Goal: Task Accomplishment & Management: Manage account settings

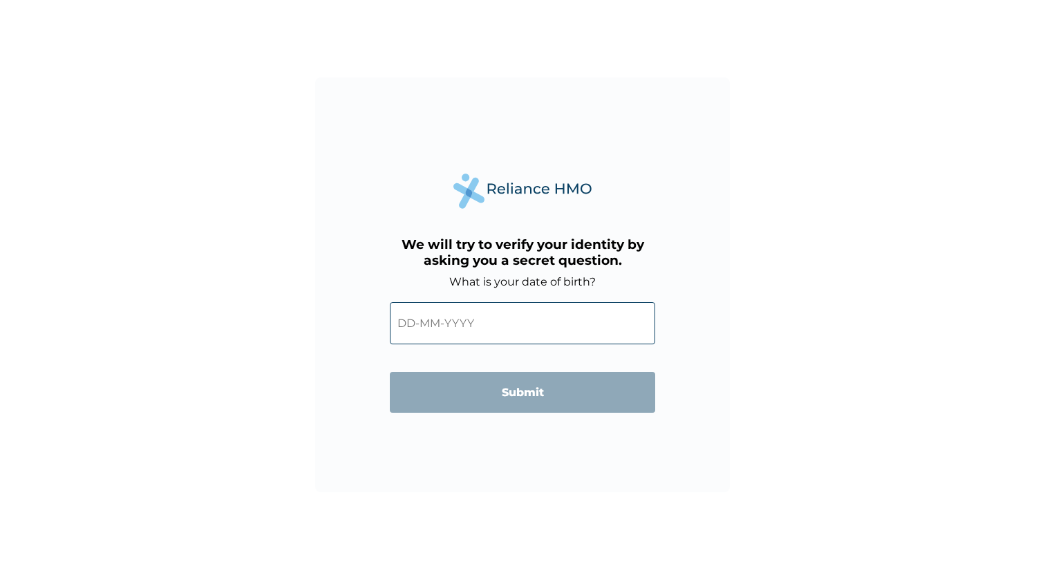
click at [455, 322] on input "text" at bounding box center [522, 323] width 265 height 42
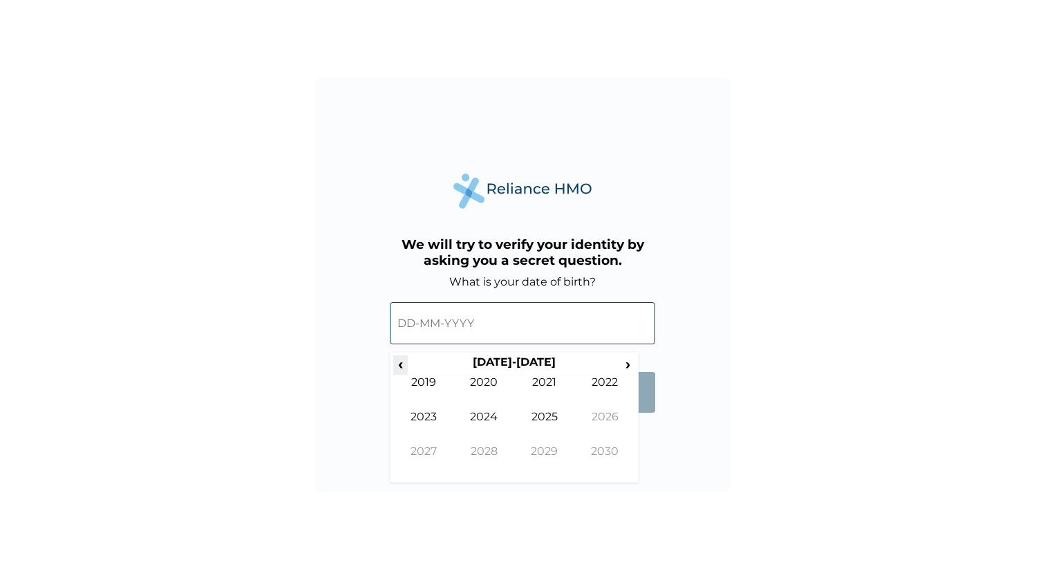
click at [400, 365] on span "‹" at bounding box center [400, 363] width 15 height 17
click at [432, 418] on td "1993" at bounding box center [423, 427] width 61 height 35
click at [484, 388] on td "Feb" at bounding box center [484, 392] width 61 height 35
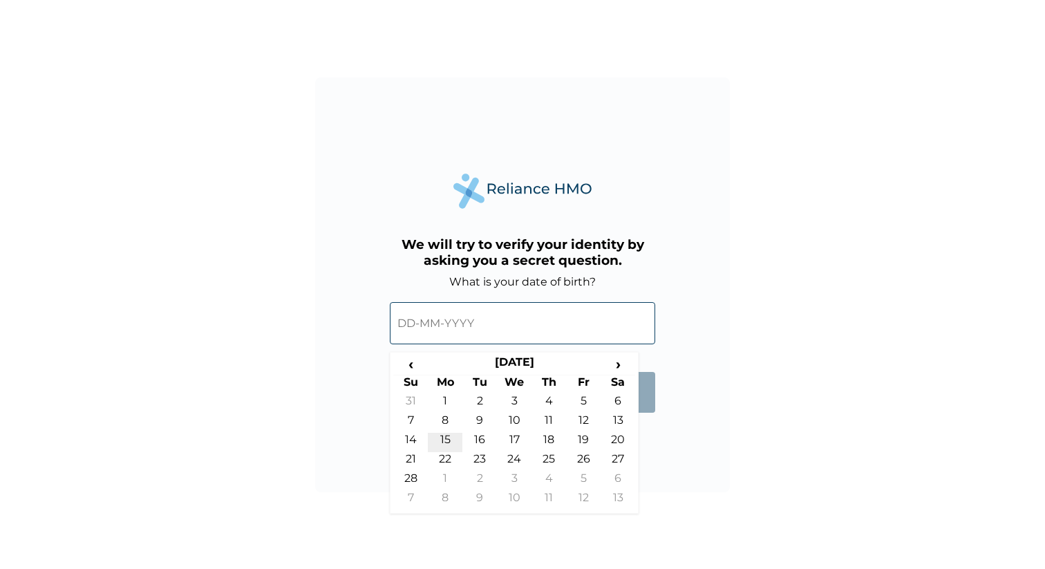
click at [449, 440] on td "15" at bounding box center [445, 442] width 35 height 19
type input "[DATE]"
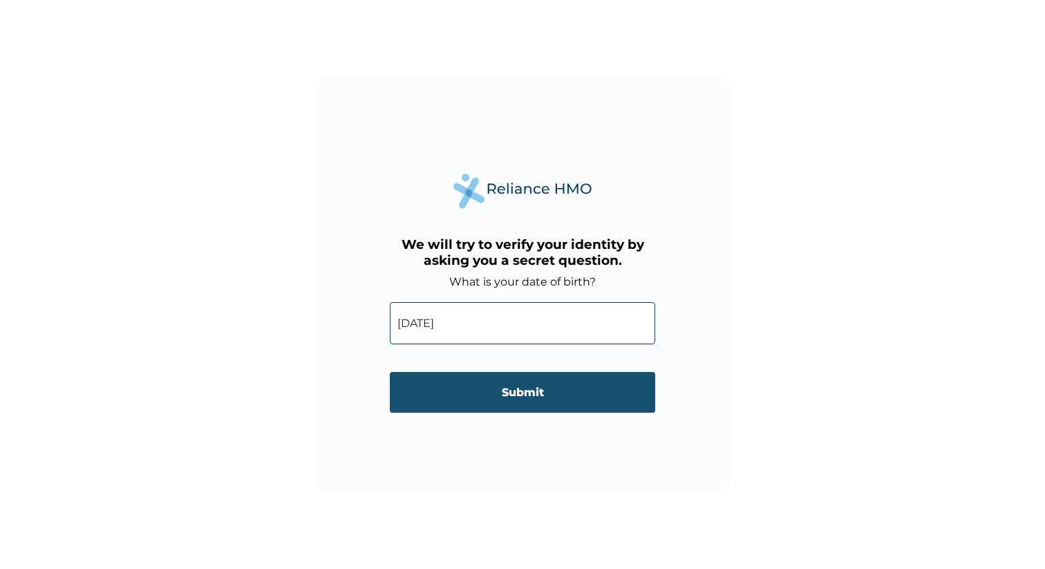
click at [530, 402] on input "Submit" at bounding box center [522, 392] width 265 height 41
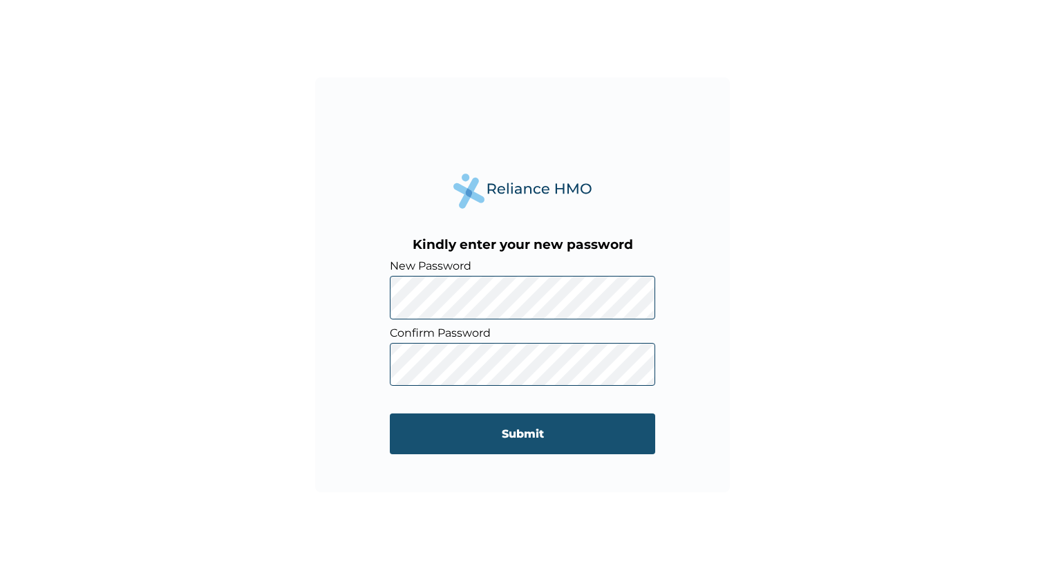
click at [503, 432] on input "Submit" at bounding box center [522, 433] width 265 height 41
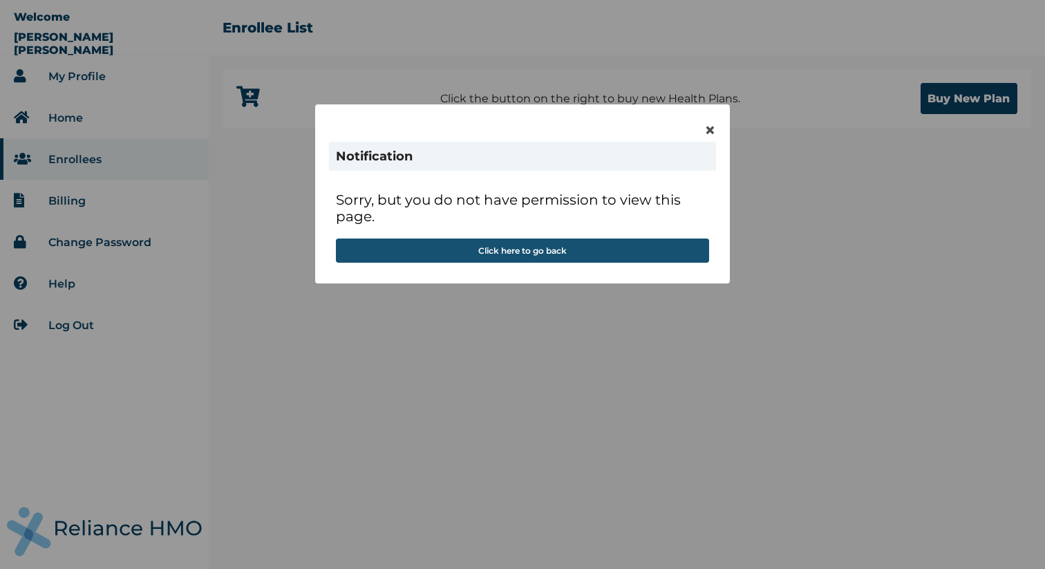
click at [530, 259] on button "Click here to go back" at bounding box center [522, 250] width 373 height 24
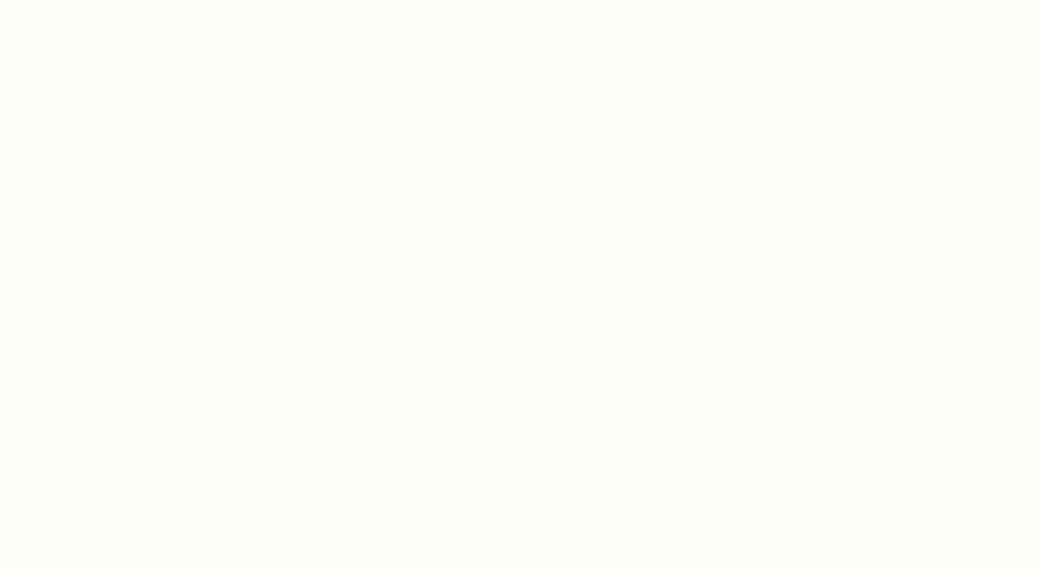
click at [566, 255] on html at bounding box center [522, 284] width 1045 height 569
click at [709, 125] on html at bounding box center [522, 284] width 1045 height 569
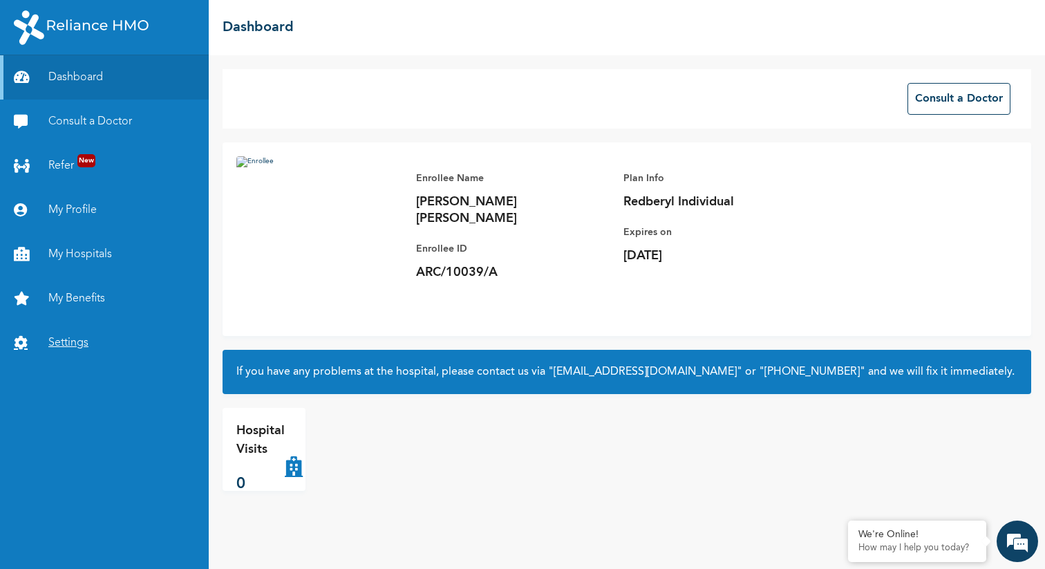
click at [72, 335] on link "Settings" at bounding box center [104, 343] width 209 height 44
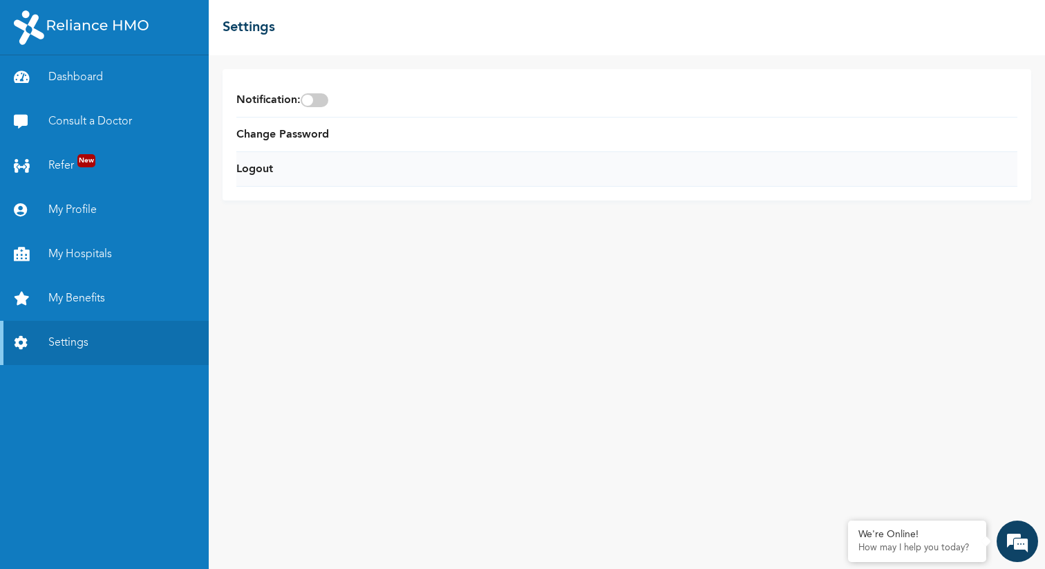
click at [268, 177] on li "Logout" at bounding box center [626, 169] width 781 height 35
click at [267, 174] on link "Logout" at bounding box center [254, 169] width 37 height 17
